Goal: Task Accomplishment & Management: Complete application form

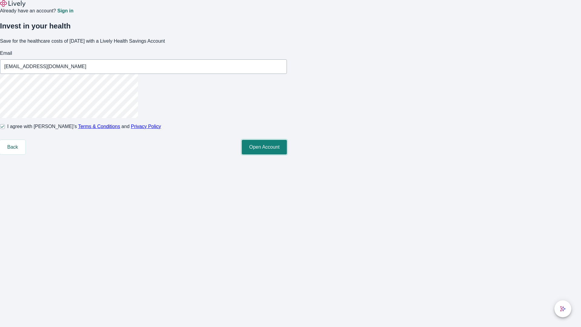
click at [287, 154] on button "Open Account" at bounding box center [264, 147] width 45 height 15
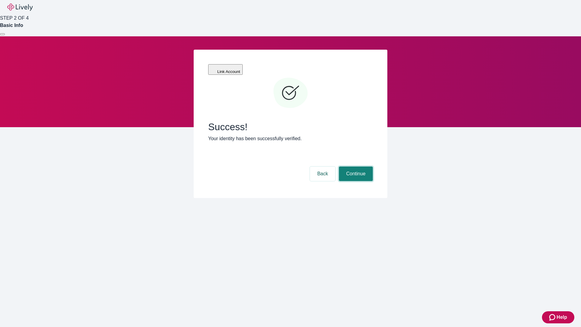
click at [355, 166] on button "Continue" at bounding box center [356, 173] width 34 height 15
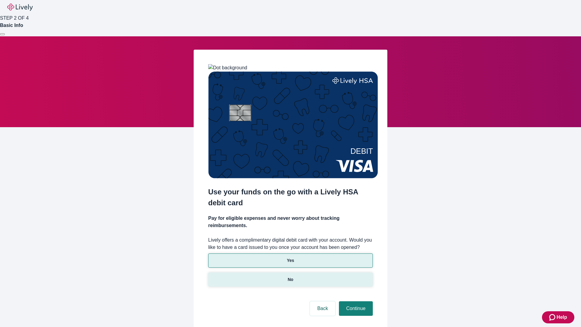
click at [290, 276] on p "No" at bounding box center [291, 279] width 6 height 6
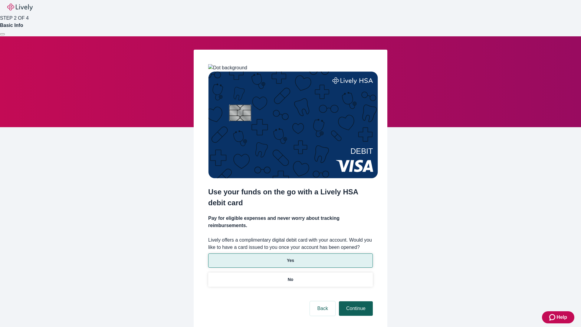
click at [355, 301] on button "Continue" at bounding box center [356, 308] width 34 height 15
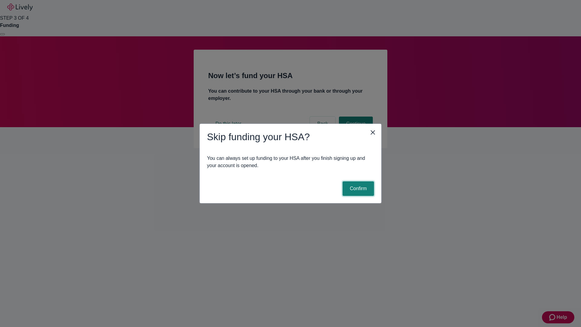
click at [357, 188] on button "Confirm" at bounding box center [357, 188] width 31 height 15
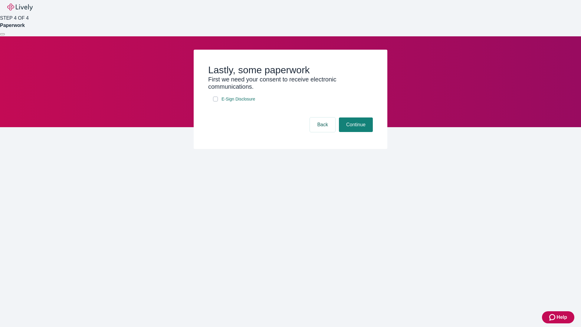
click at [215, 101] on input "E-Sign Disclosure" at bounding box center [215, 98] width 5 height 5
checkbox input "true"
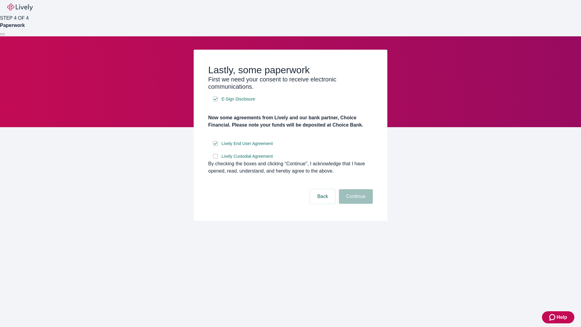
click at [215, 159] on input "Lively Custodial Agreement" at bounding box center [215, 156] width 5 height 5
checkbox input "true"
click at [355, 204] on button "Continue" at bounding box center [356, 196] width 34 height 15
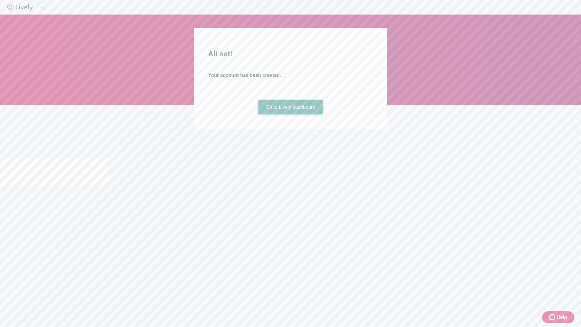
click at [290, 114] on link "Go to Lively dashboard" at bounding box center [290, 107] width 64 height 15
